Goal: Task Accomplishment & Management: Manage account settings

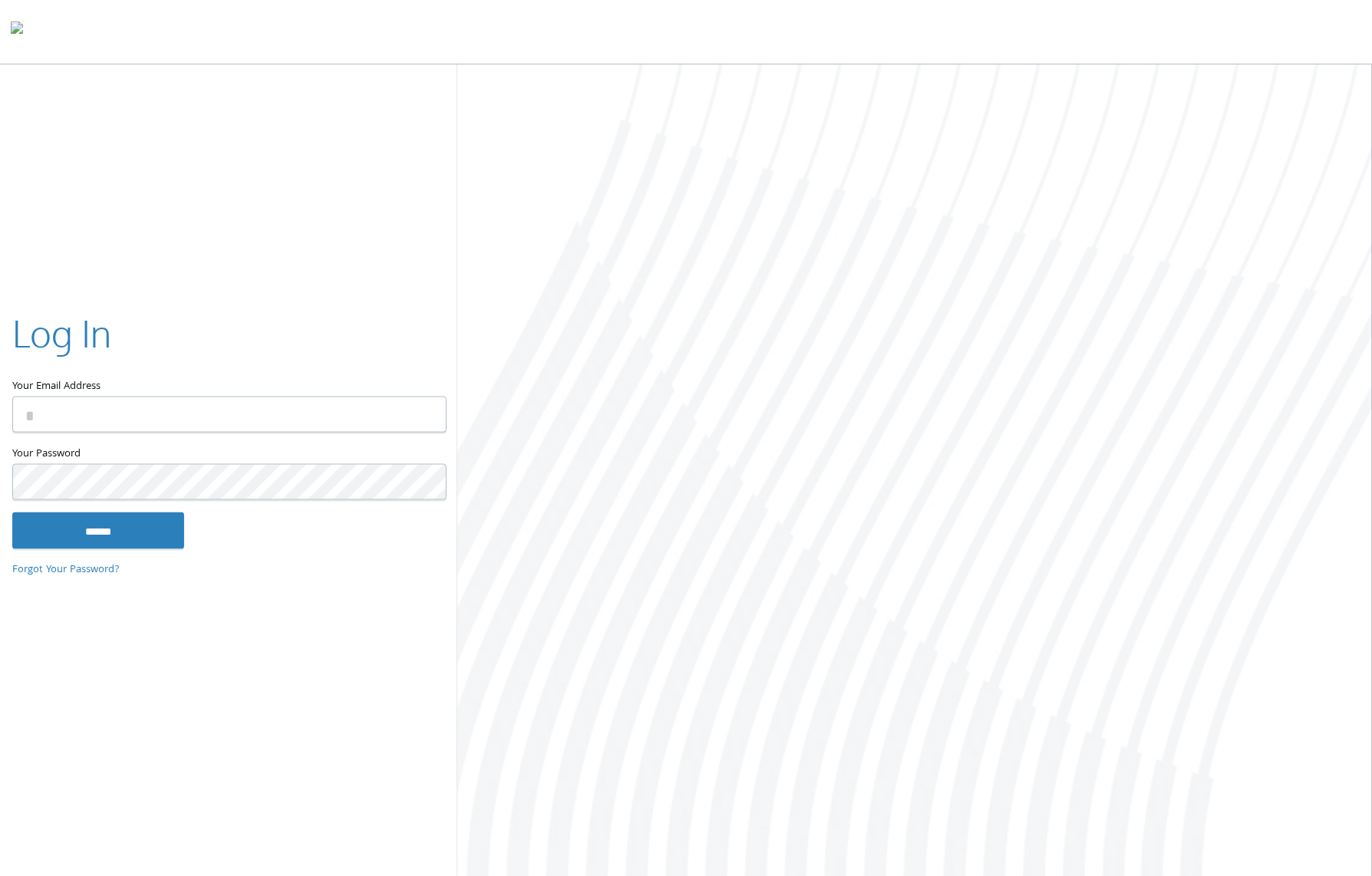
type input "**********"
click at [127, 541] on input "******" at bounding box center [98, 530] width 172 height 37
type input "**********"
click at [87, 525] on input "******" at bounding box center [98, 530] width 172 height 37
